Goal: Complete application form

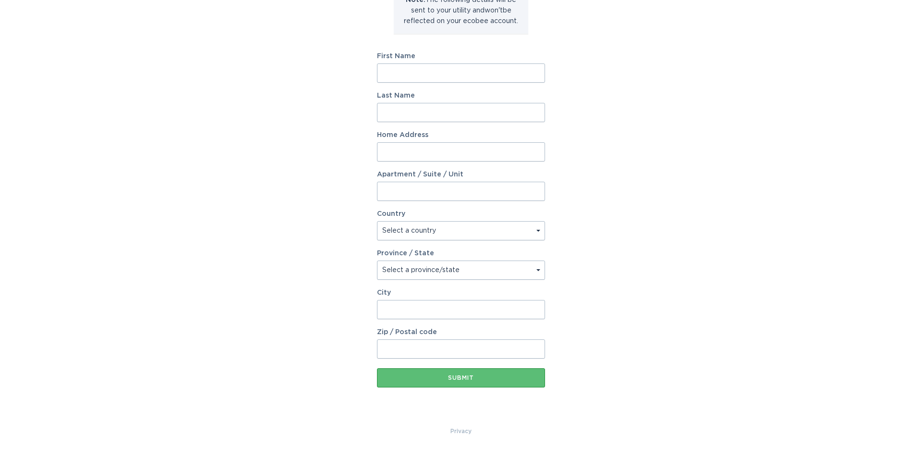
scroll to position [136, 0]
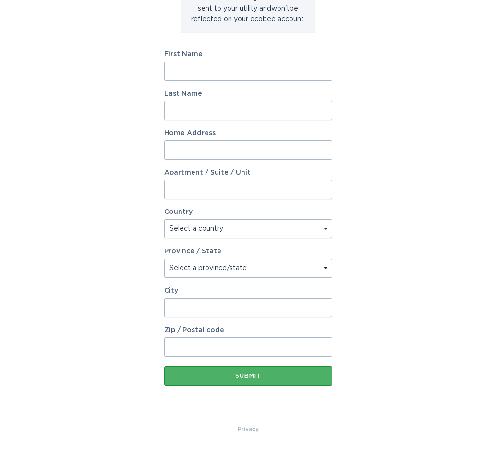
click at [245, 380] on button "Submit" at bounding box center [248, 375] width 168 height 19
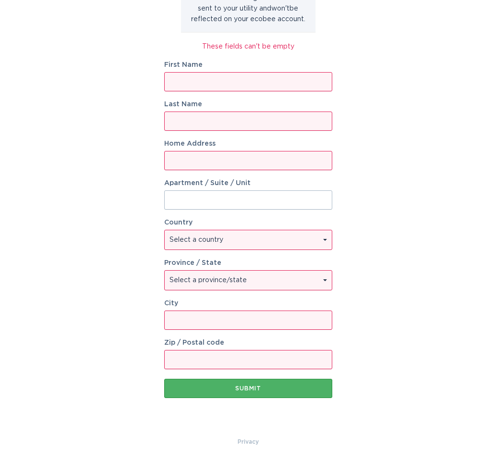
click at [303, 391] on button "Submit" at bounding box center [248, 387] width 168 height 19
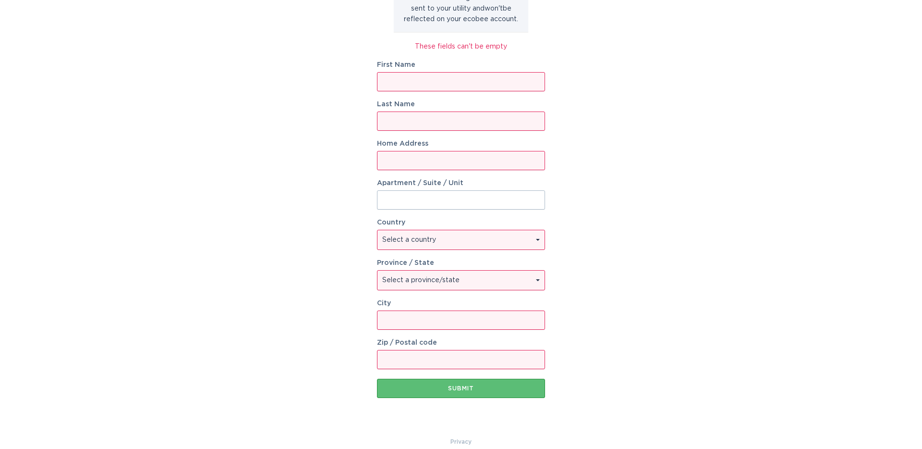
click at [682, 138] on div "Account Information To enrol in the savings program with your utility, please p…" at bounding box center [461, 164] width 922 height 543
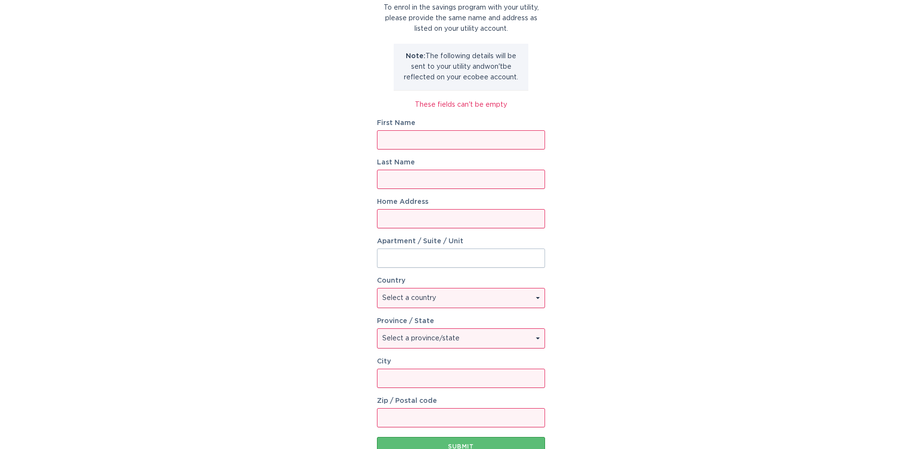
scroll to position [33, 0]
